Goal: Register for event/course

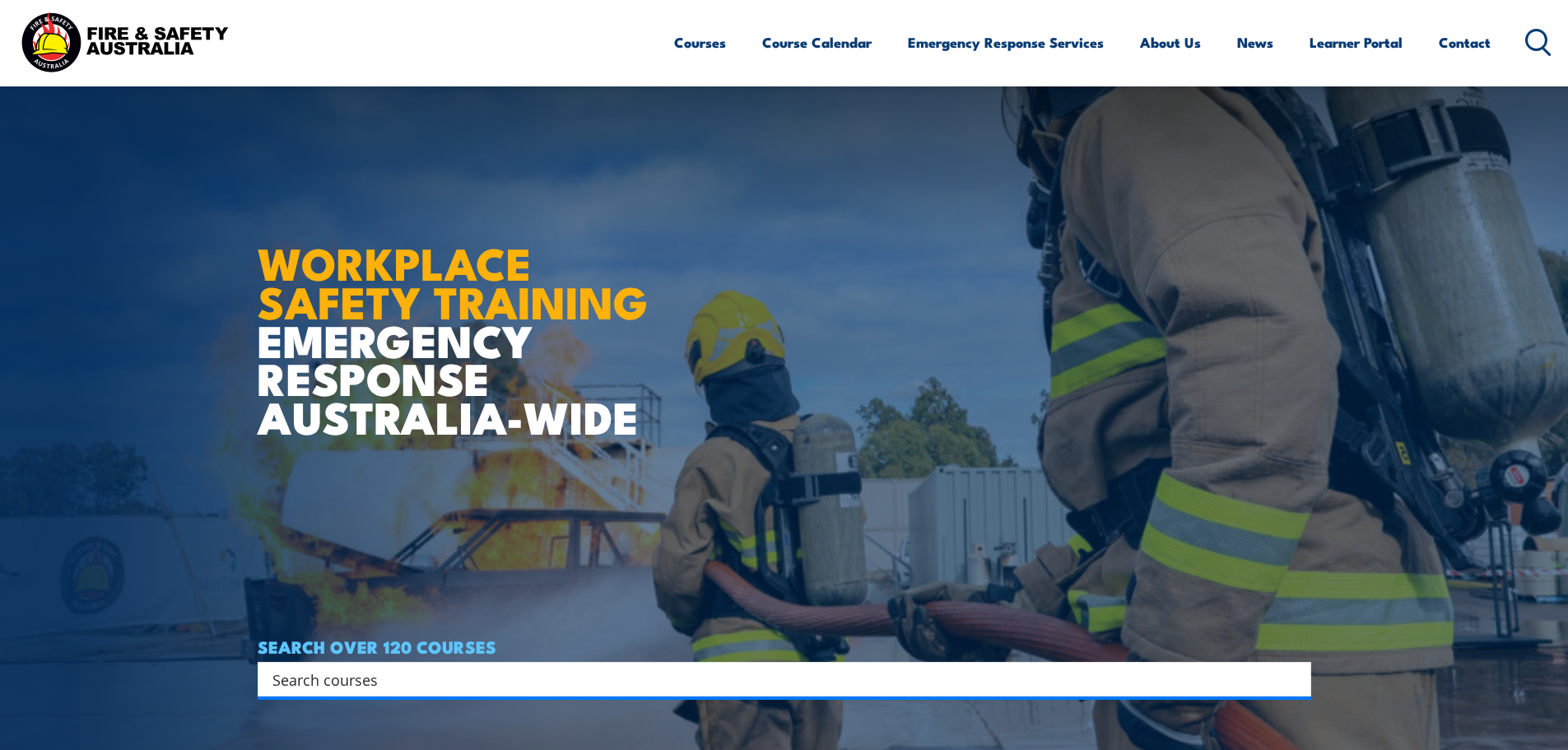
click at [787, 666] on input "Search input" at bounding box center [774, 678] width 1002 height 25
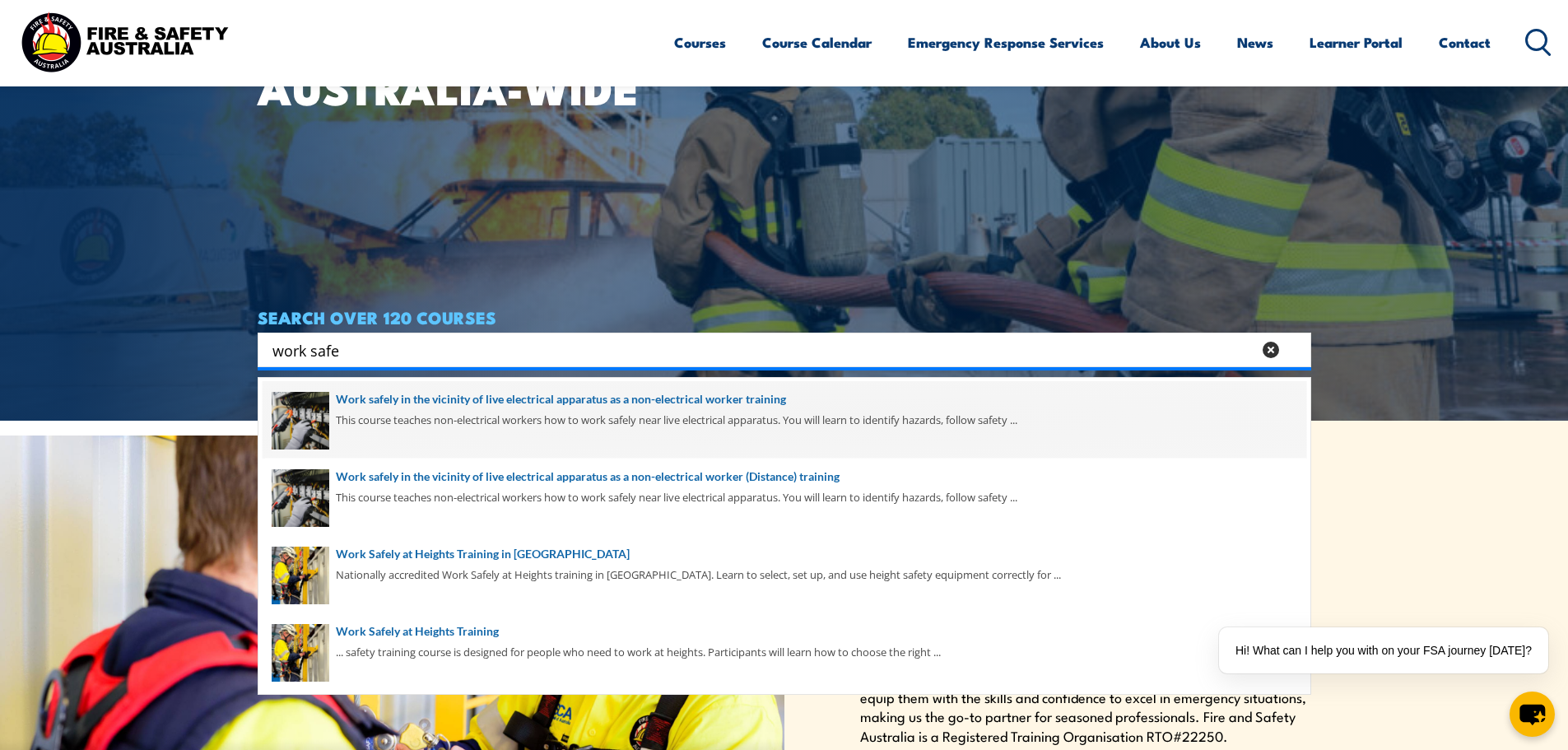
type input "work safe"
click at [738, 401] on span at bounding box center [784, 419] width 1043 height 78
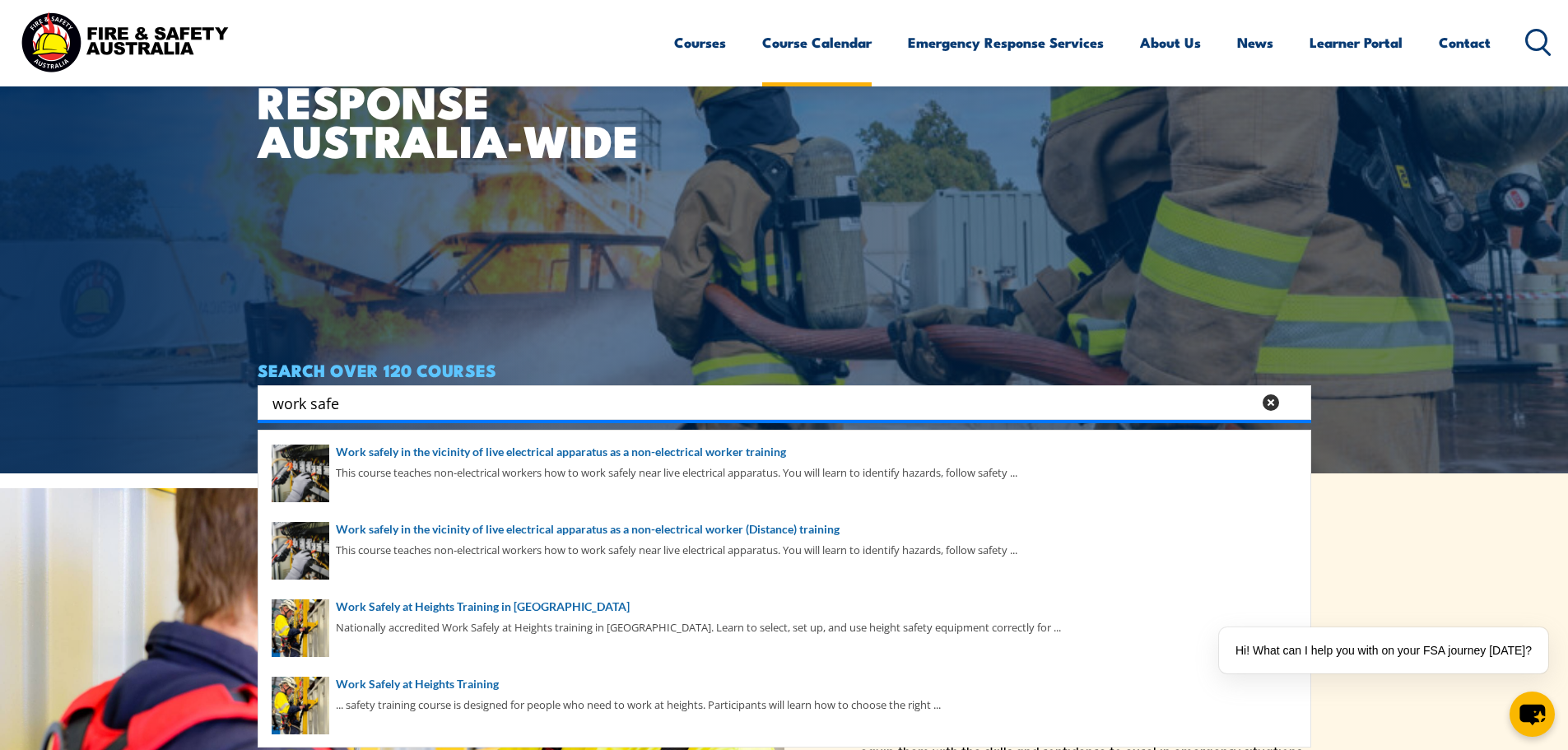
scroll to position [247, 0]
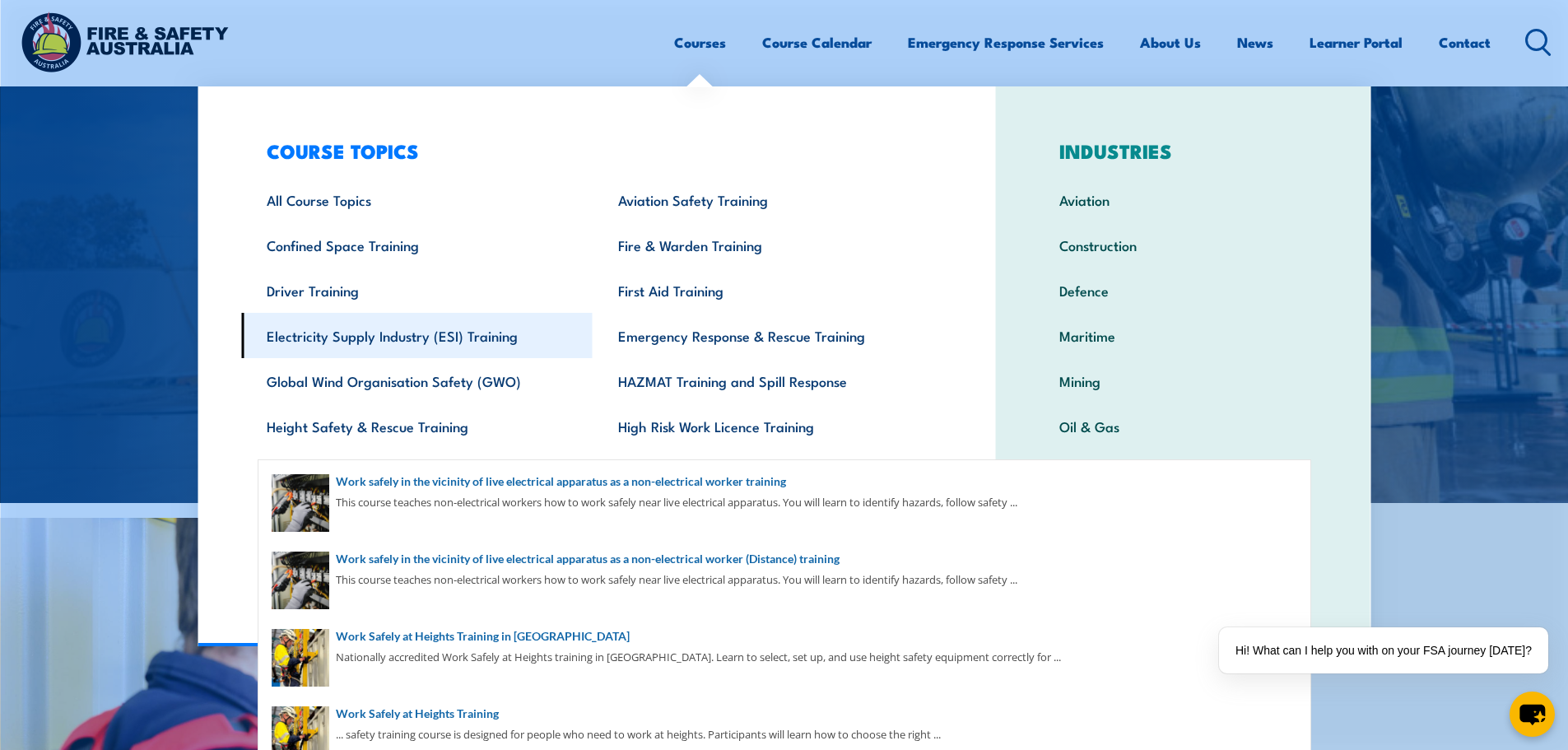
click at [448, 349] on link "Electricity Supply Industry (ESI) Training" at bounding box center [416, 336] width 351 height 45
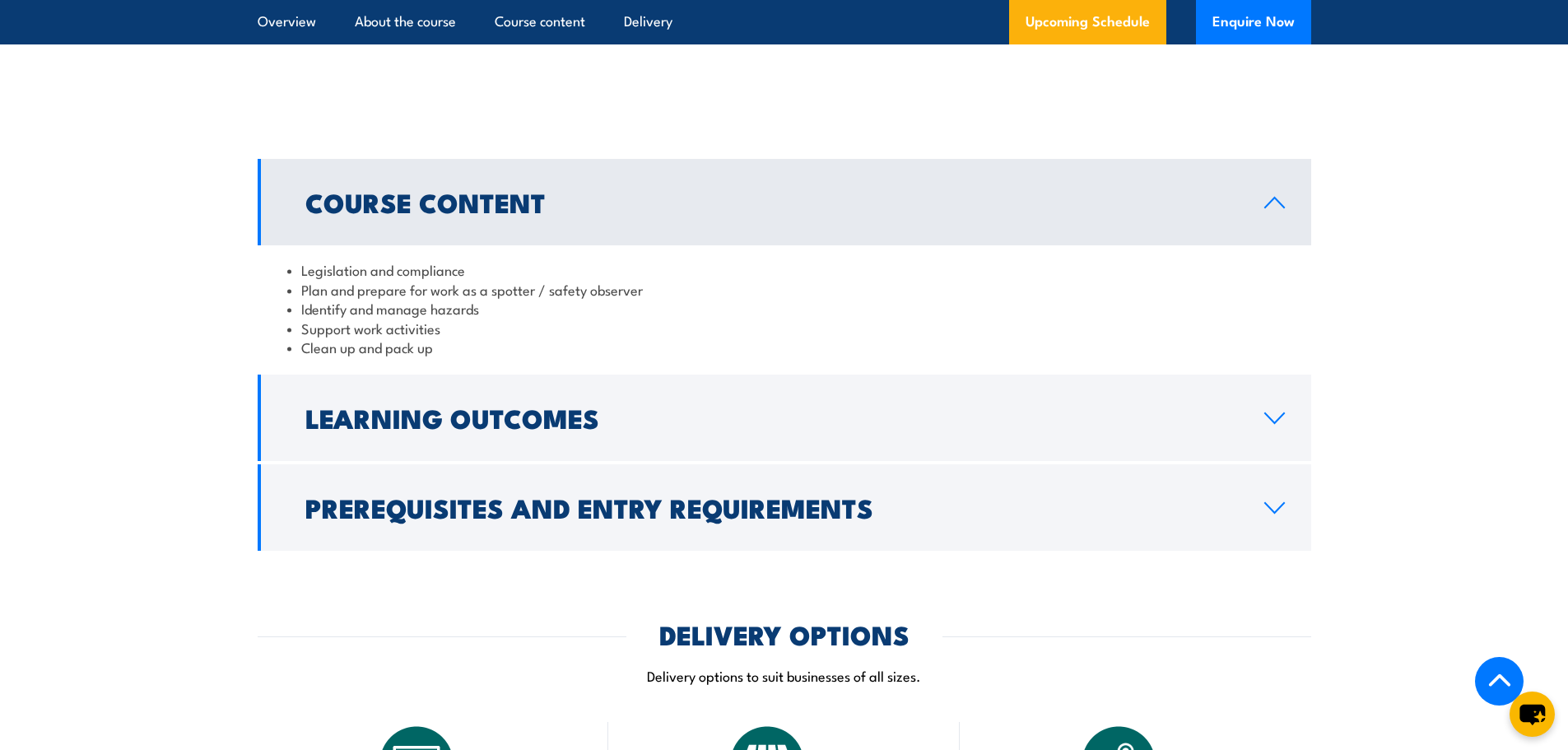
scroll to position [1646, 0]
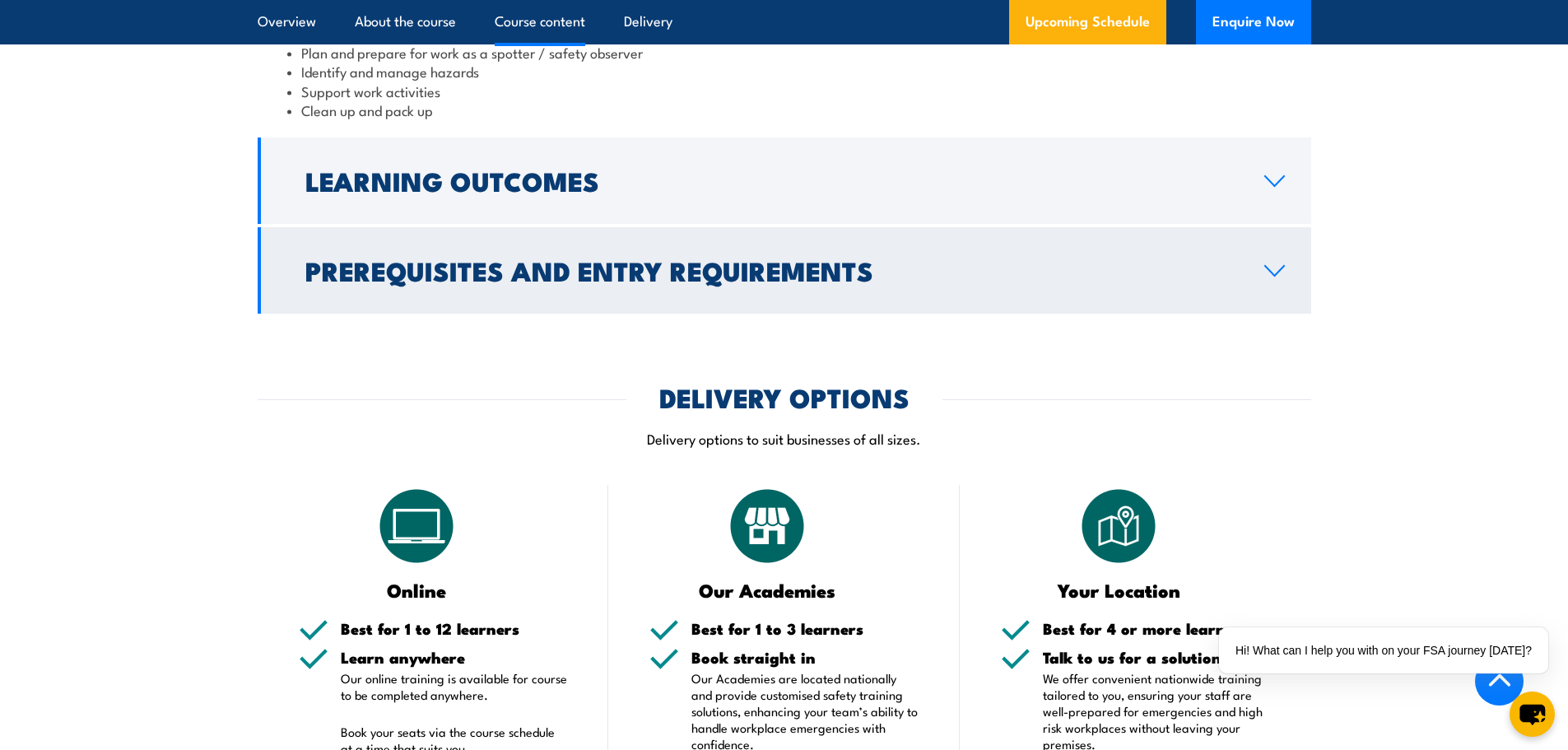
click at [800, 281] on h2 "Prerequisites and Entry Requirements" at bounding box center [771, 270] width 932 height 23
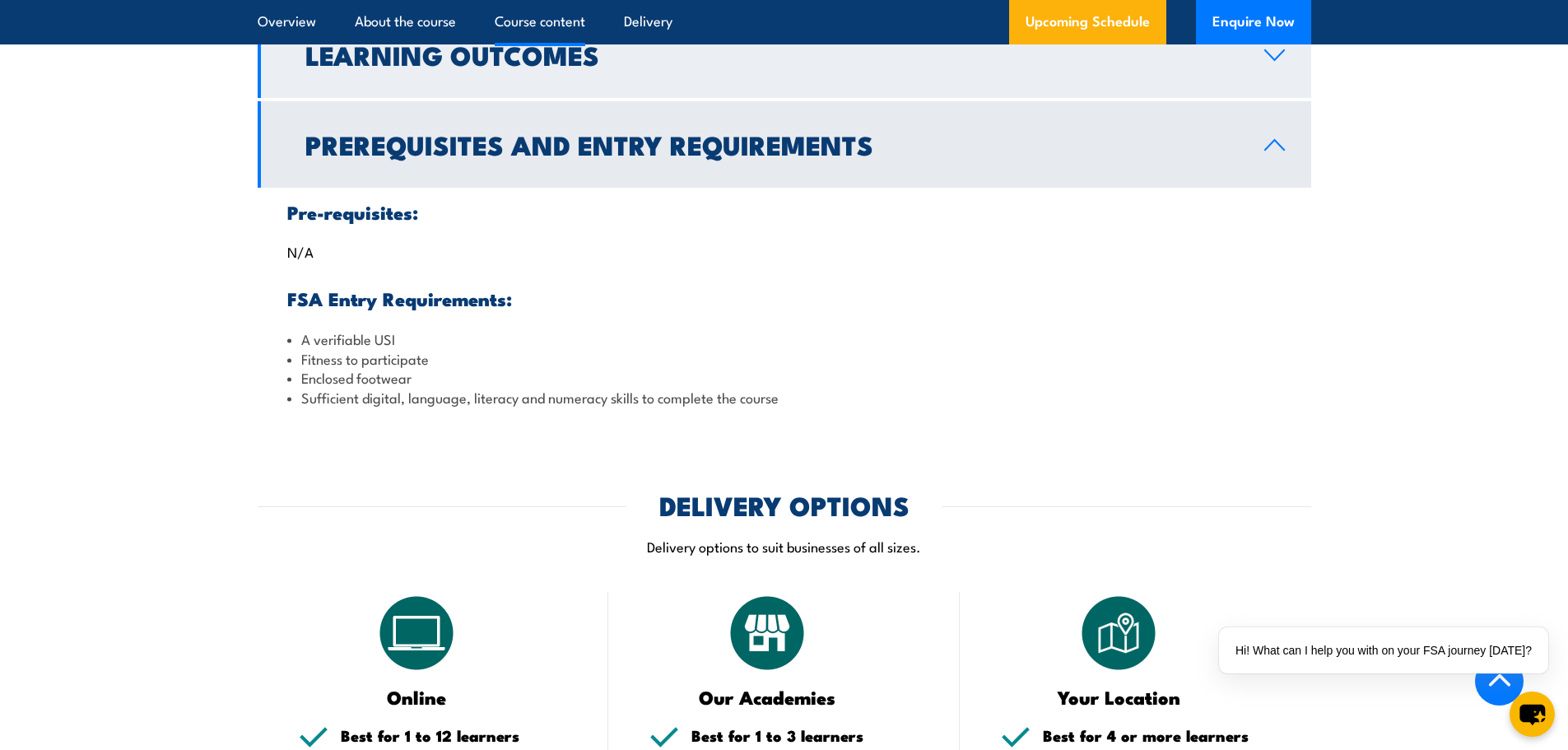
click at [1287, 86] on link "Learning Outcomes" at bounding box center [784, 55] width 1053 height 87
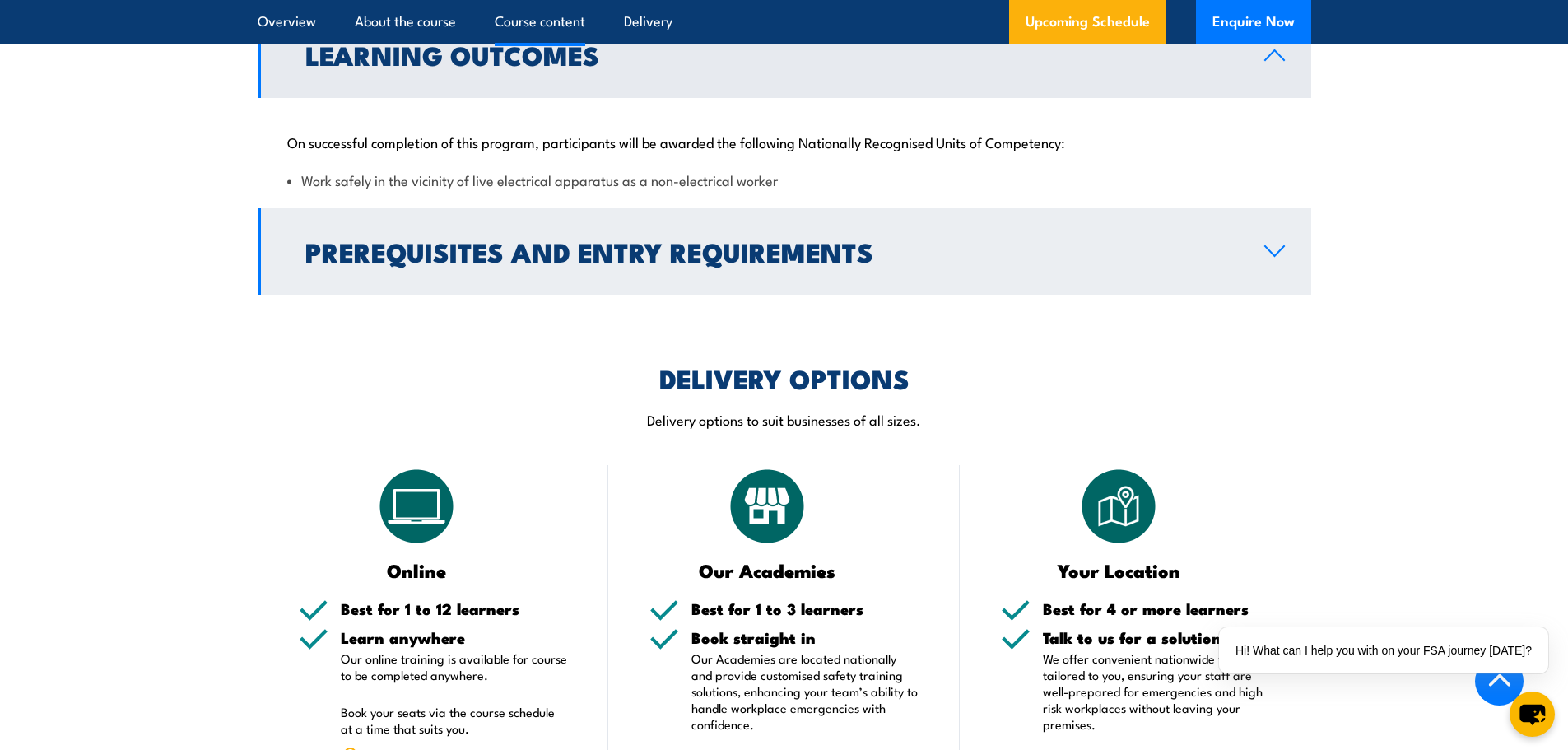
click at [1238, 268] on link "Prerequisites and Entry Requirements" at bounding box center [784, 252] width 1053 height 87
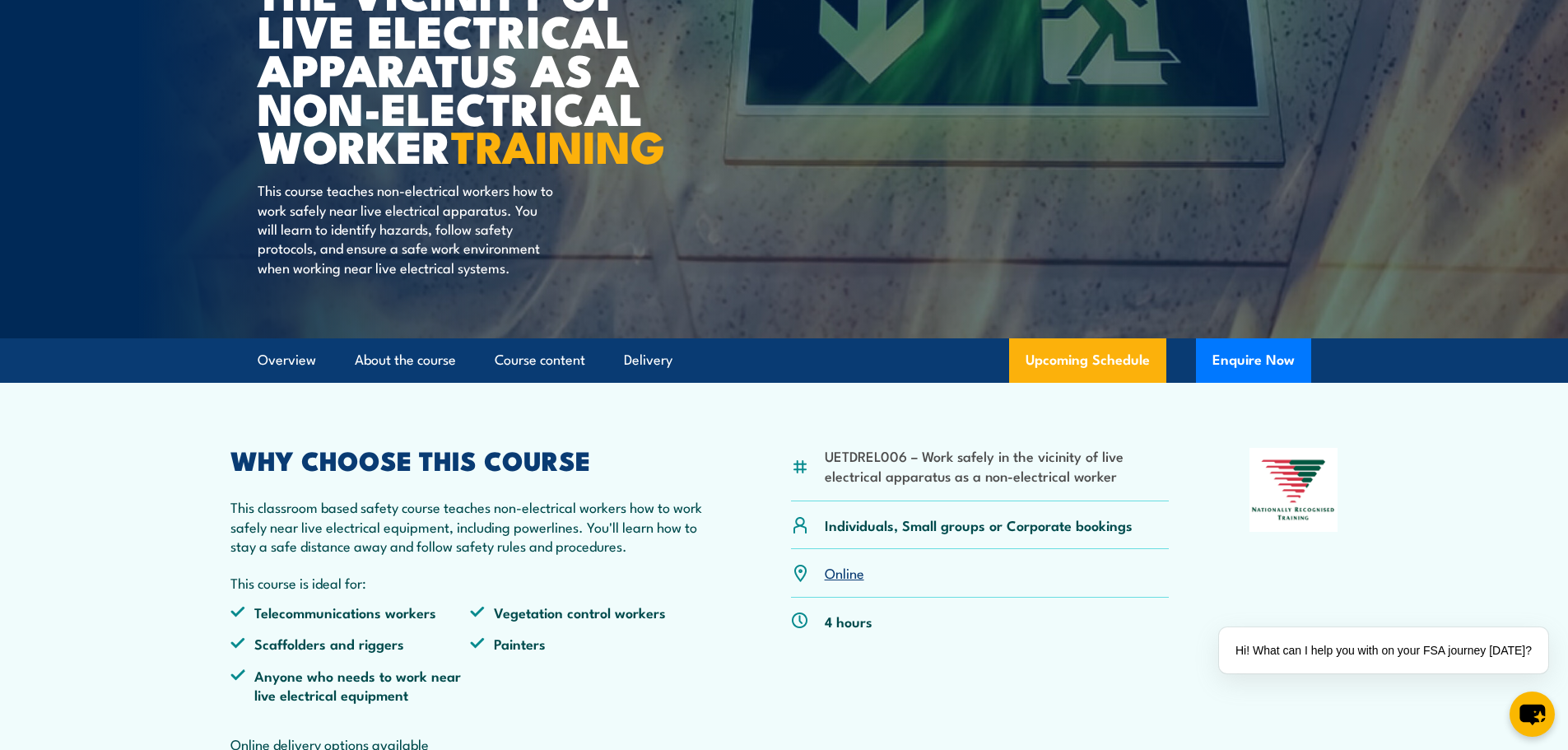
scroll to position [0, 0]
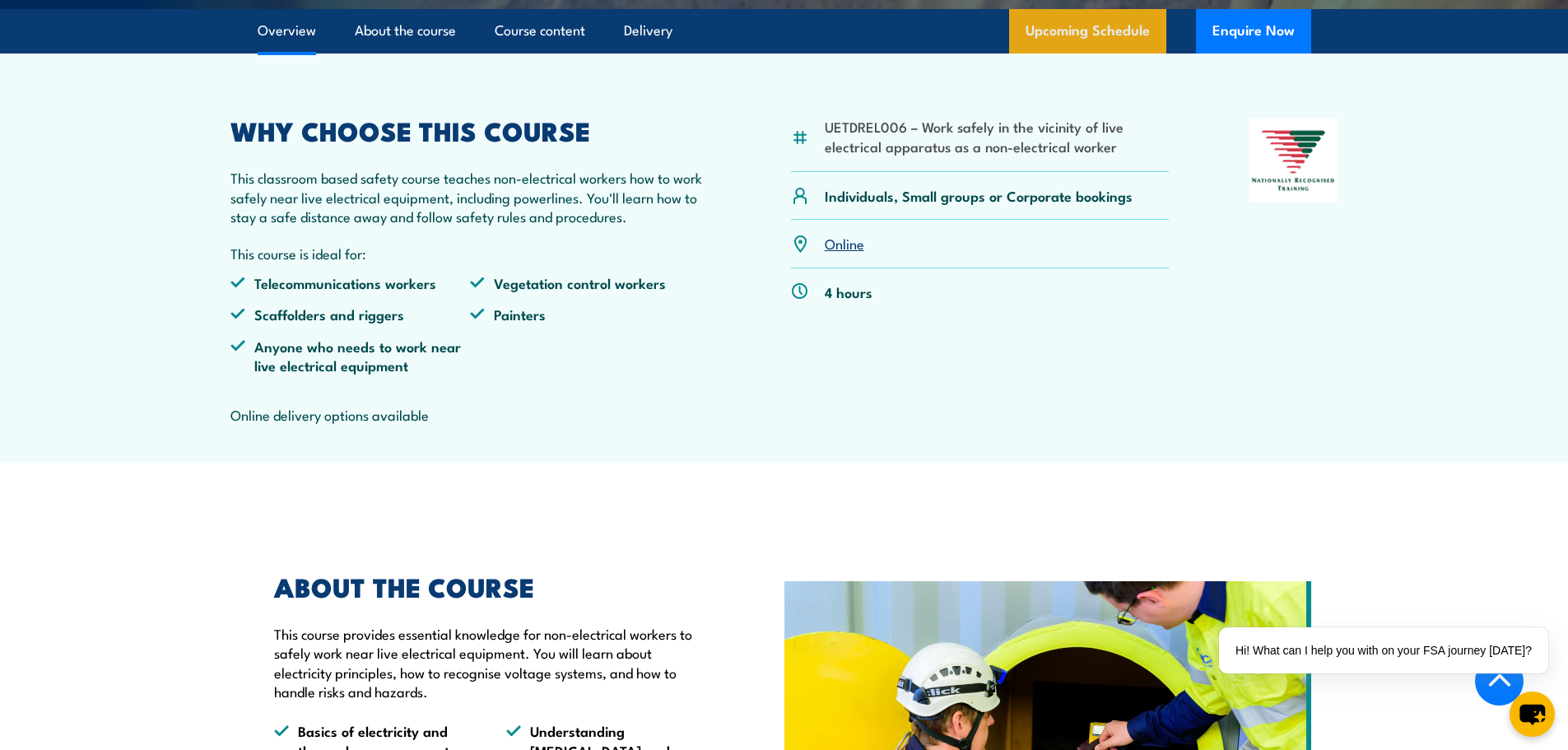
click at [1100, 53] on link "Upcoming Schedule" at bounding box center [1088, 31] width 157 height 44
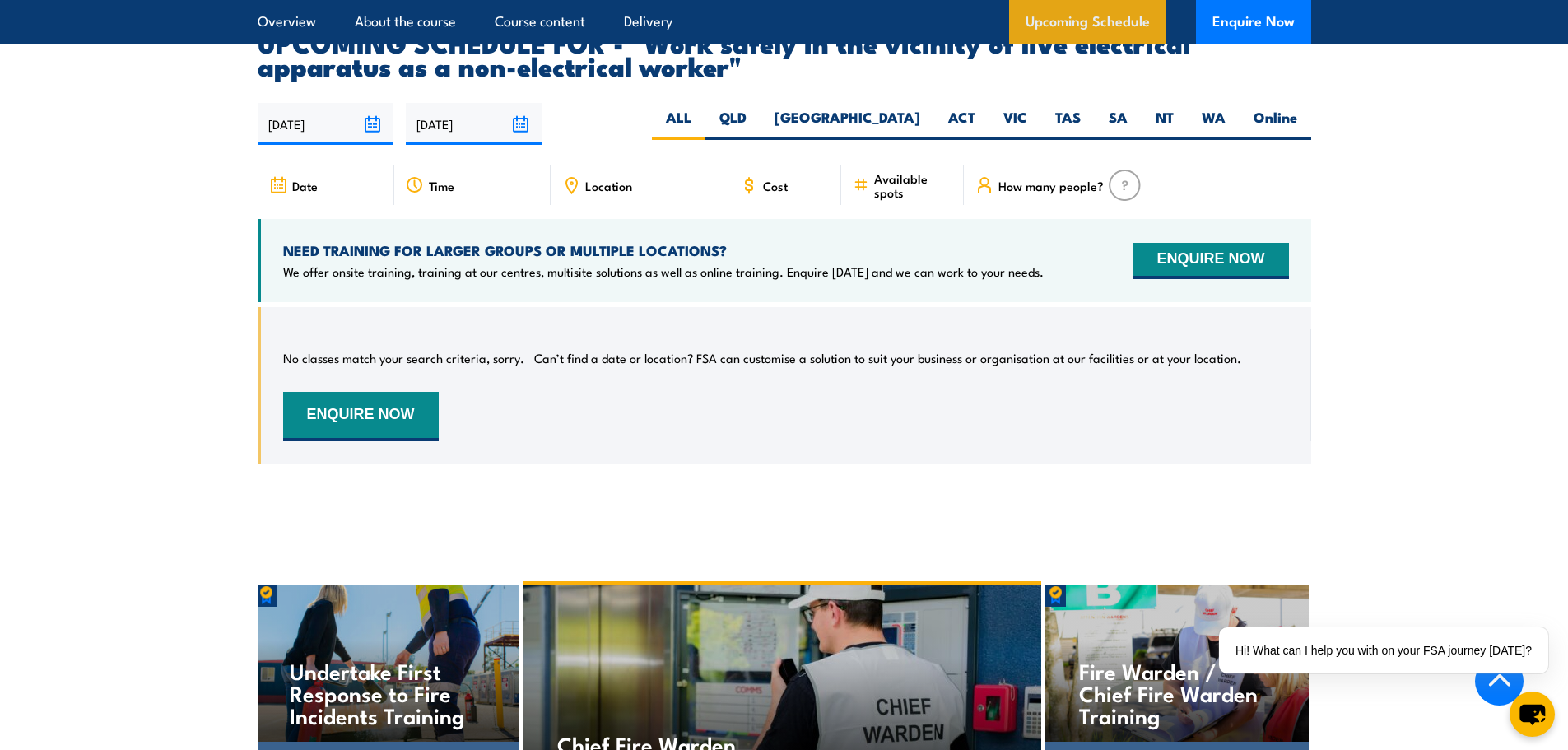
scroll to position [2792, 0]
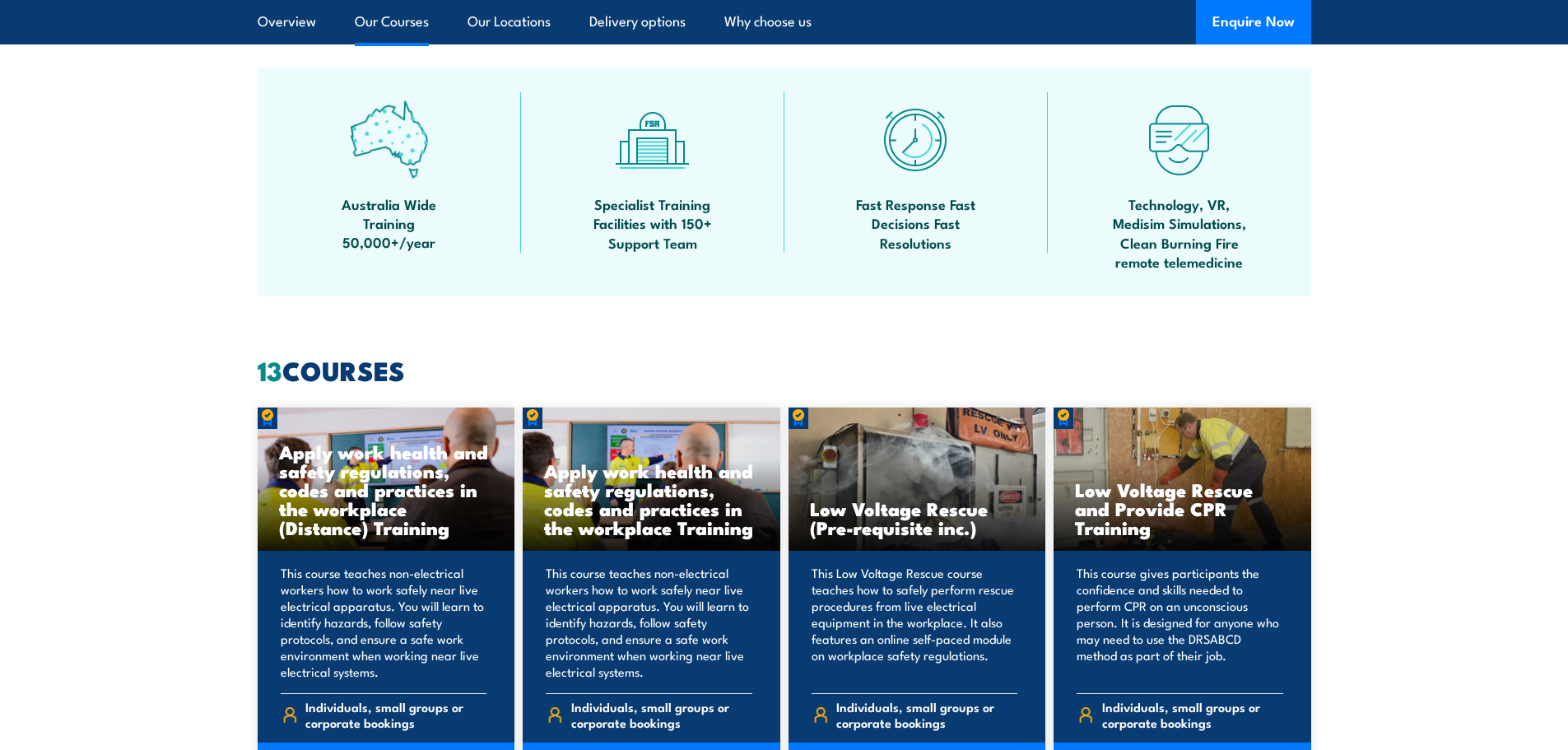
scroll to position [1399, 0]
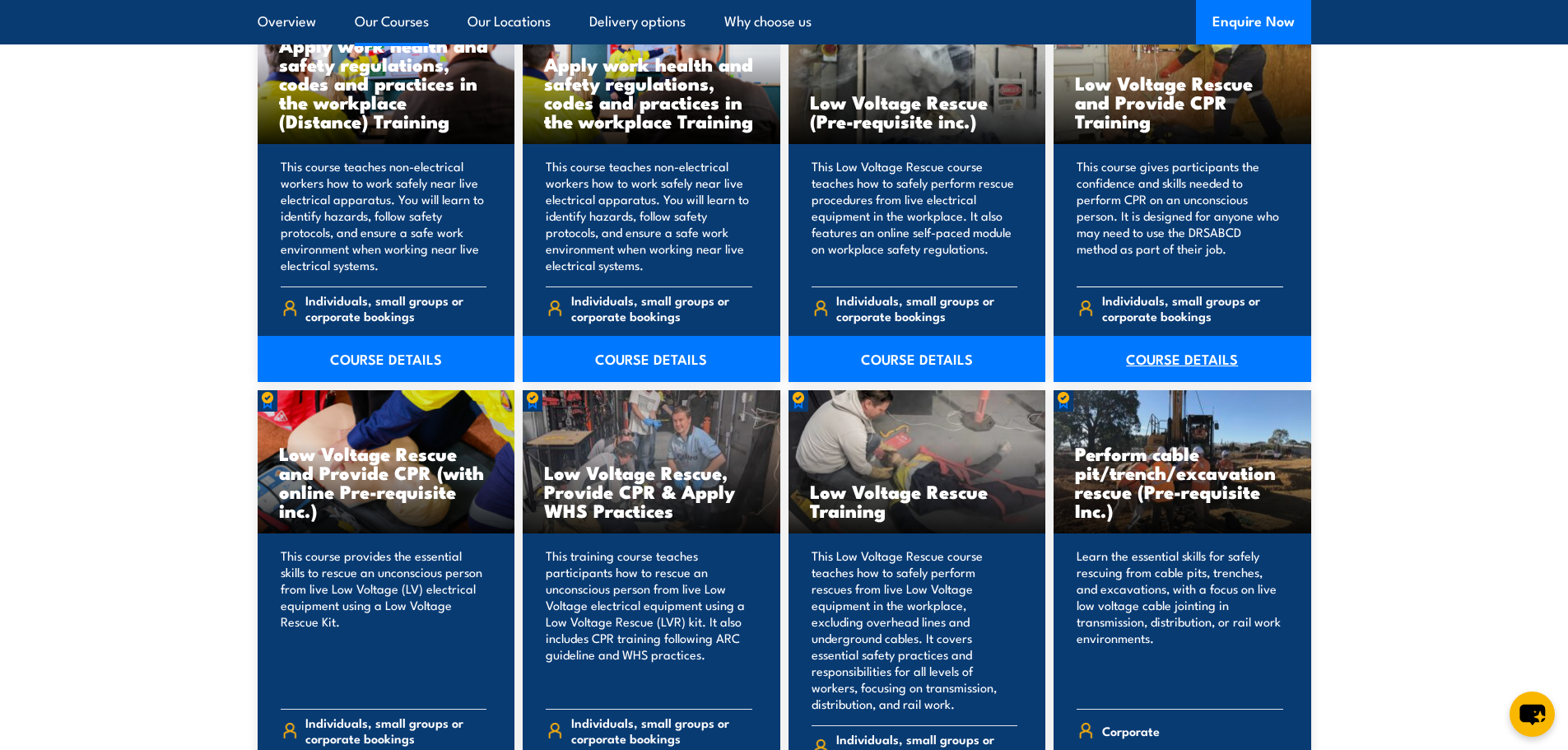
click at [1187, 349] on link "COURSE DETAILS" at bounding box center [1182, 358] width 258 height 46
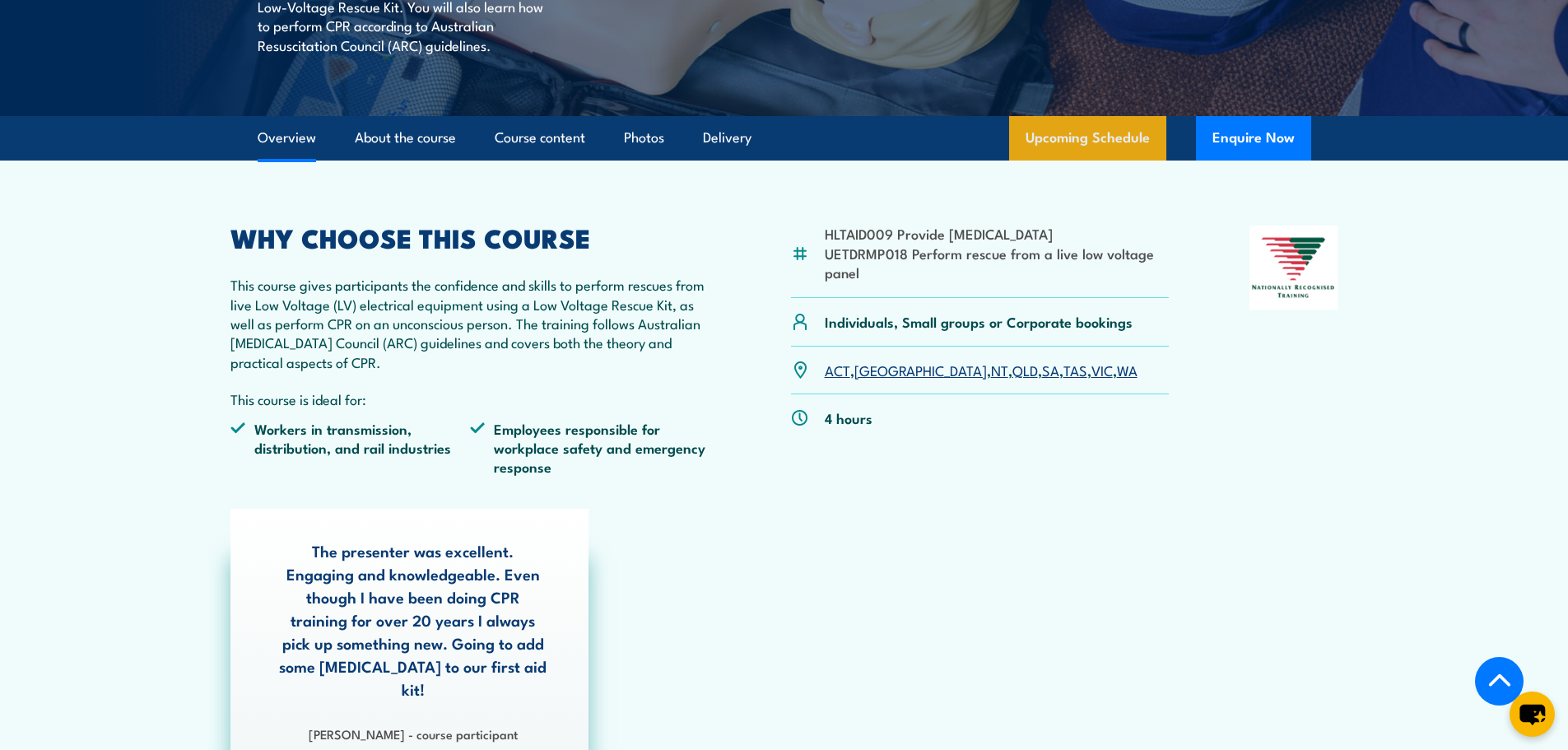
click at [1109, 117] on link "Upcoming Schedule" at bounding box center [1088, 138] width 157 height 44
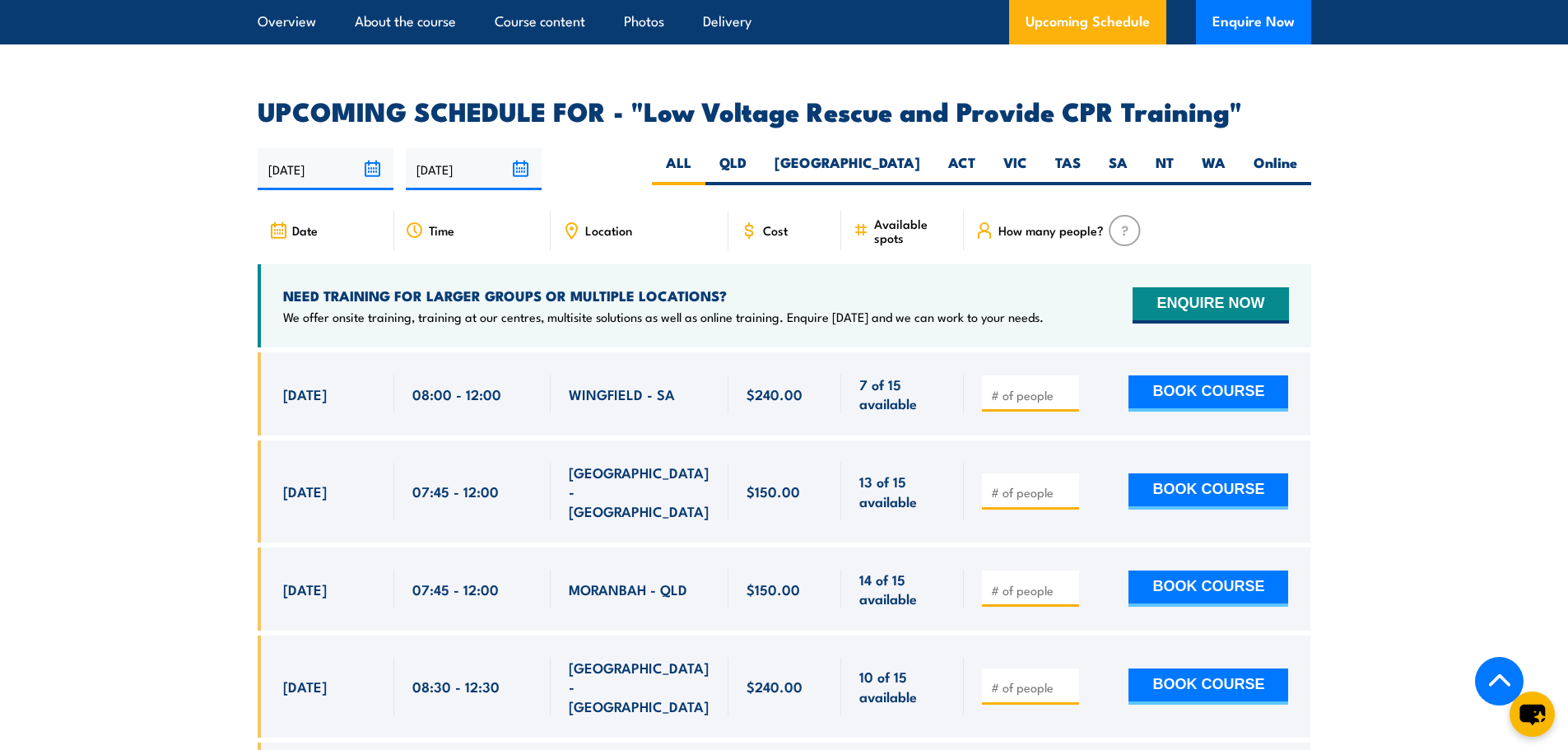
scroll to position [2851, 0]
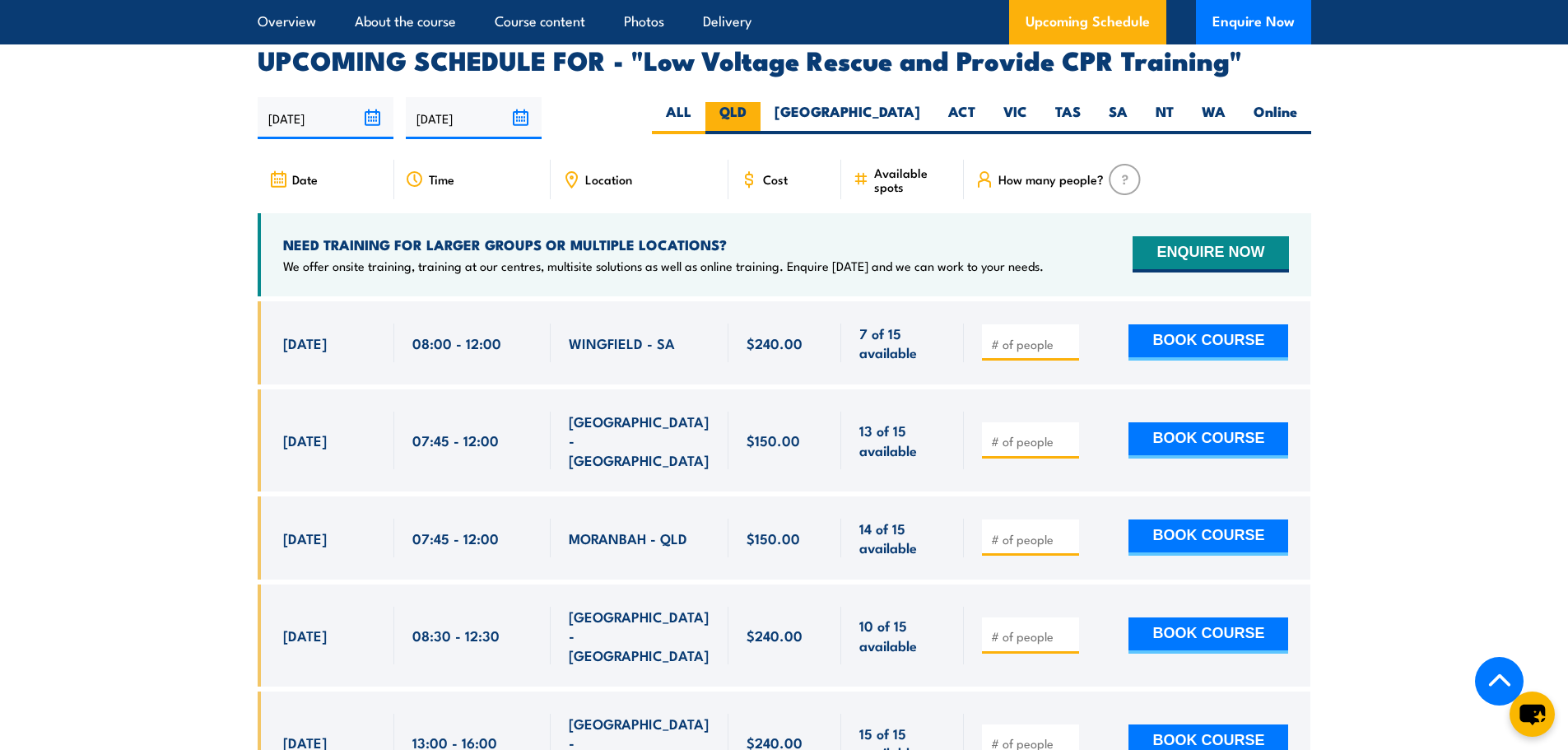
click at [761, 102] on label "QLD" at bounding box center [732, 118] width 55 height 32
click at [757, 102] on input "QLD" at bounding box center [751, 107] width 11 height 11
radio input "true"
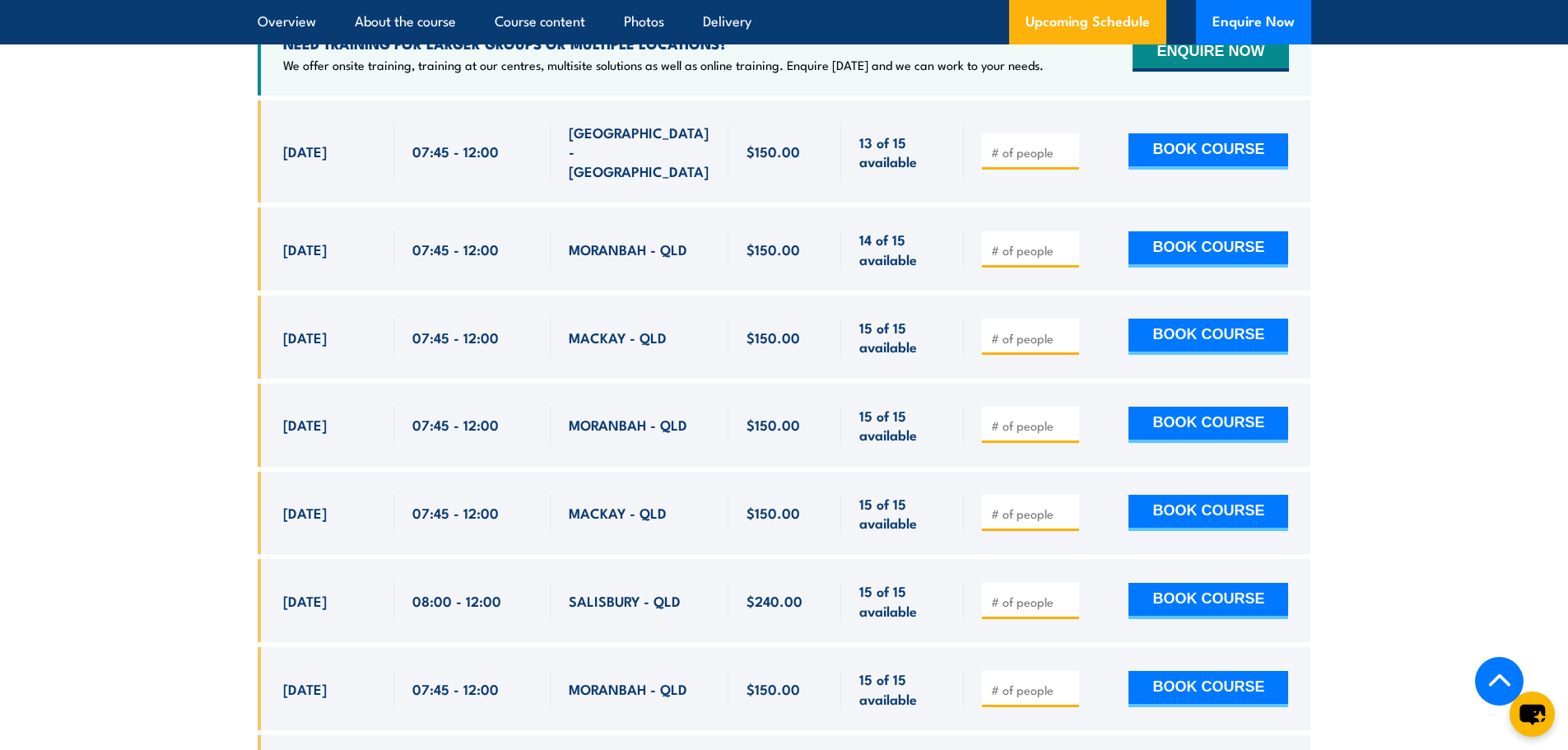
scroll to position [3016, 0]
